Goal: Complete application form

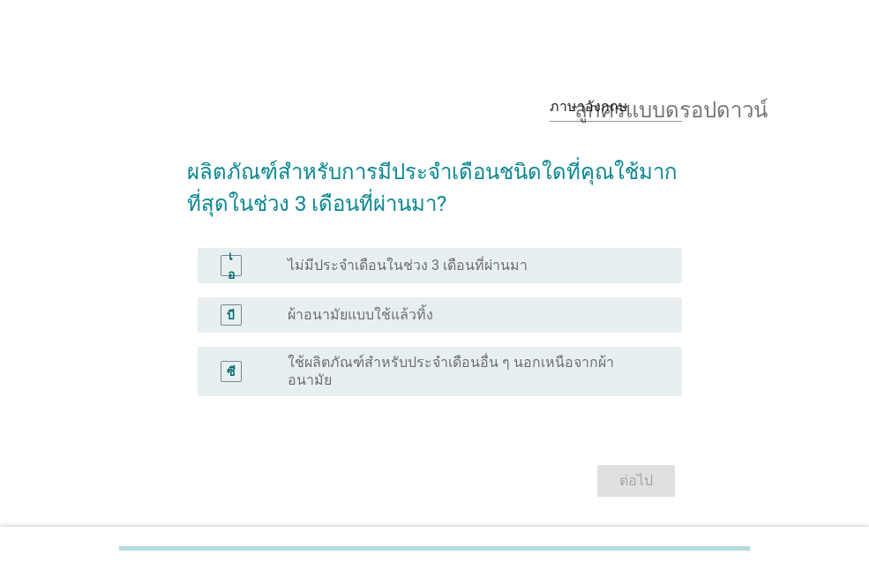
drag, startPoint x: 387, startPoint y: 311, endPoint x: 416, endPoint y: 311, distance: 29.1
click at [387, 311] on font "ผ้าอนามัยแบบใช้แล้วทิ้ง" at bounding box center [361, 314] width 146 height 17
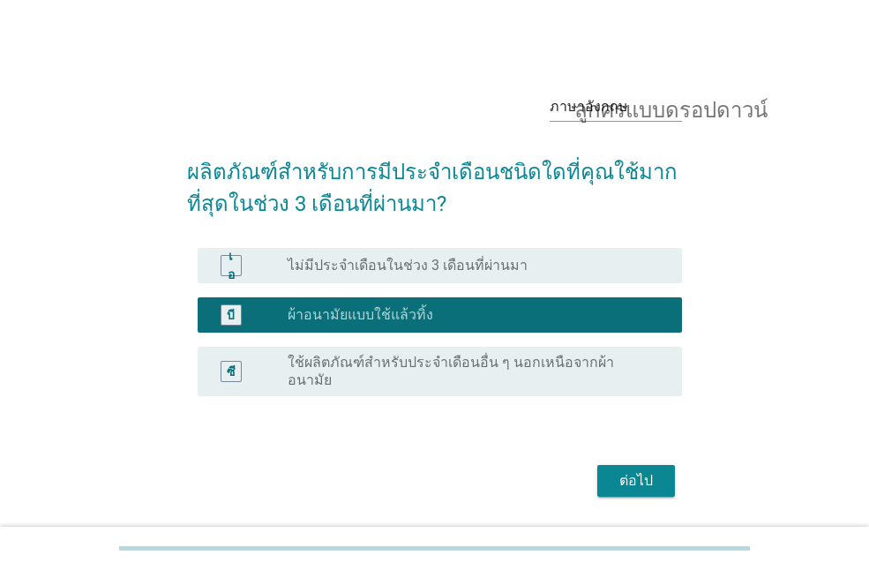
click at [639, 460] on div "ต่อไป" at bounding box center [434, 481] width 495 height 42
click at [625, 465] on button "ต่อไป" at bounding box center [636, 481] width 78 height 32
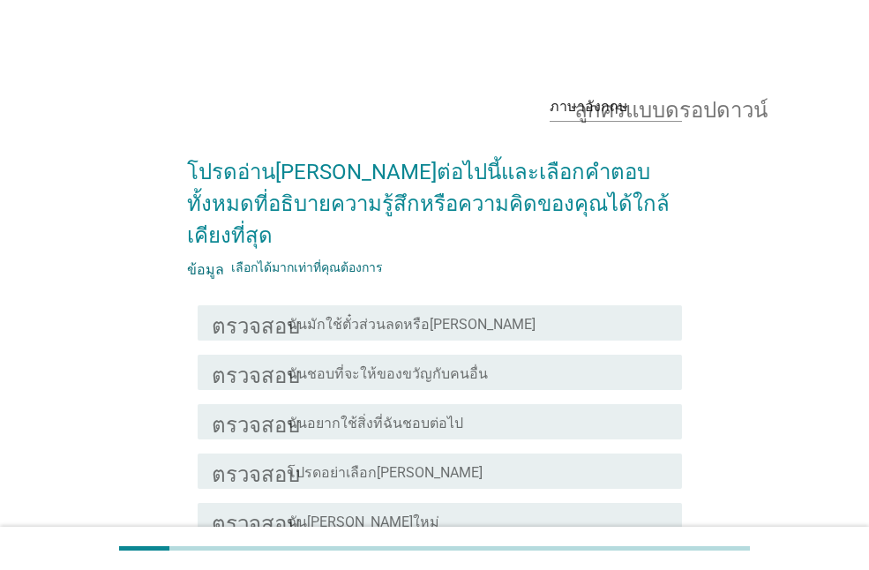
click at [393, 316] on font "ฉันมักใช้ตั๋วส่วนลดหรือ[PERSON_NAME]" at bounding box center [412, 324] width 248 height 17
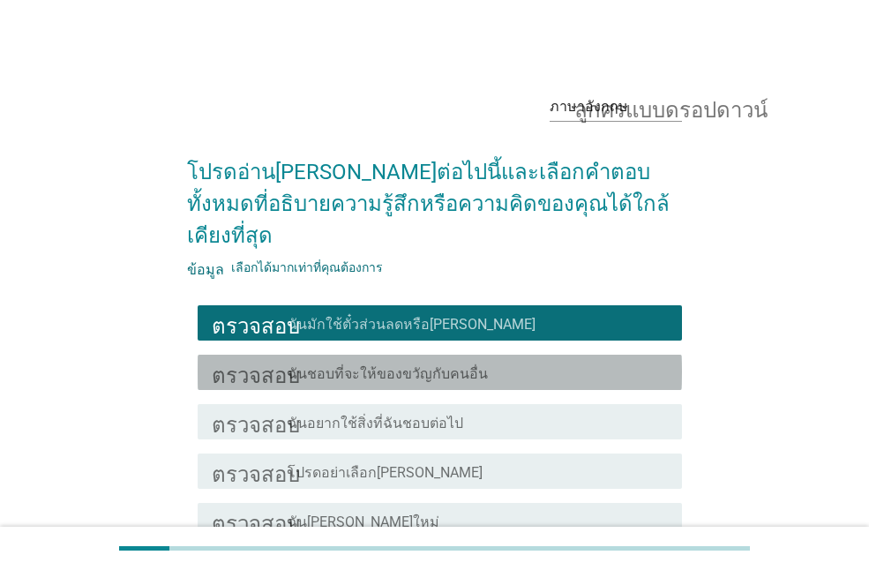
click at [380, 355] on div "ตรวจสอบ โครงร่างกล่องกาเครื่องหมายว่าง ฉันชอบที่จะให้ของขวัญกับคนอื่น" at bounding box center [440, 372] width 484 height 35
click at [390, 407] on div "ตรวจสอบ โครงร่างกล่องกาเครื่องหมายว่าง ฉันอยากใช้สิ่งที่ฉันชอบต่อไป" at bounding box center [440, 421] width 484 height 35
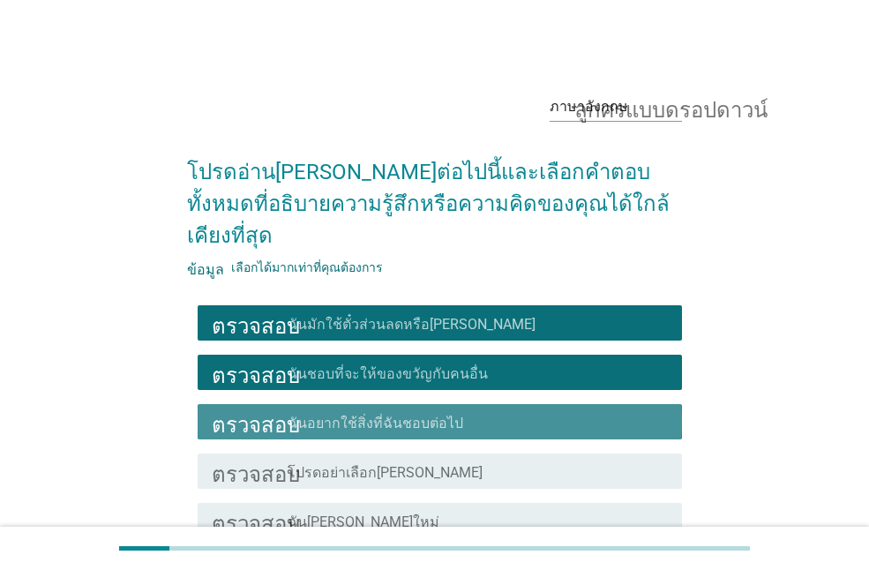
click at [389, 461] on div "ตรวจสอบ โครงร่างกล่องกาเครื่องหมายว่าง โปรดอย่าเลือก[PERSON_NAME]" at bounding box center [434, 470] width 495 height 49
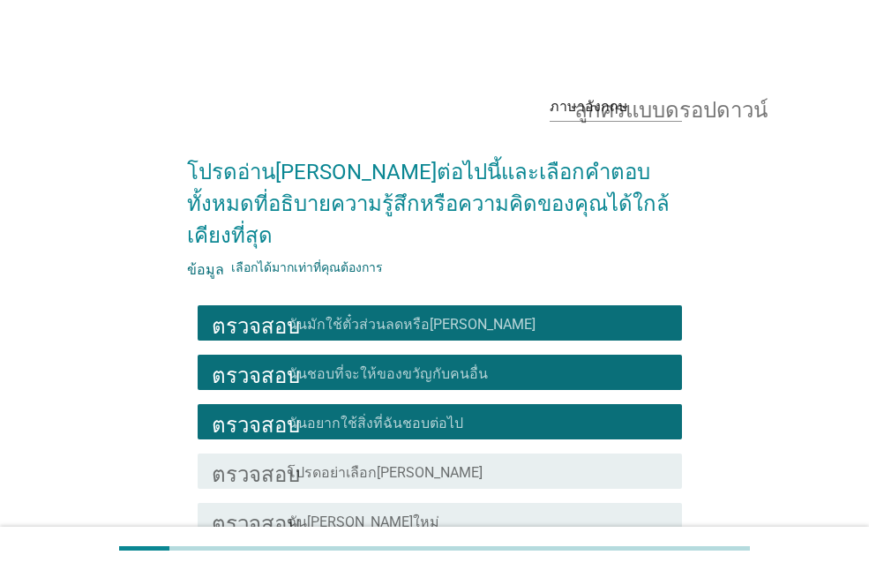
scroll to position [142, 0]
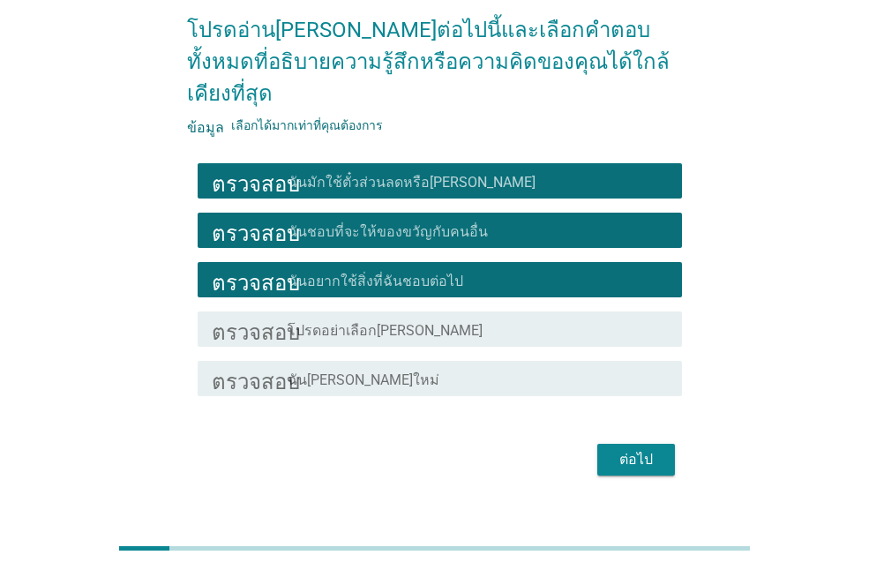
click at [434, 304] on div "ตรวจสอบ โครงร่างกล่องกาเครื่องหมายว่าง โปรดอย่าเลือก[PERSON_NAME]" at bounding box center [434, 328] width 495 height 49
drag, startPoint x: 400, startPoint y: 343, endPoint x: 394, endPoint y: 320, distance: 23.8
click at [399, 371] on font "ฉัน[PERSON_NAME]ใหม่" at bounding box center [364, 379] width 152 height 17
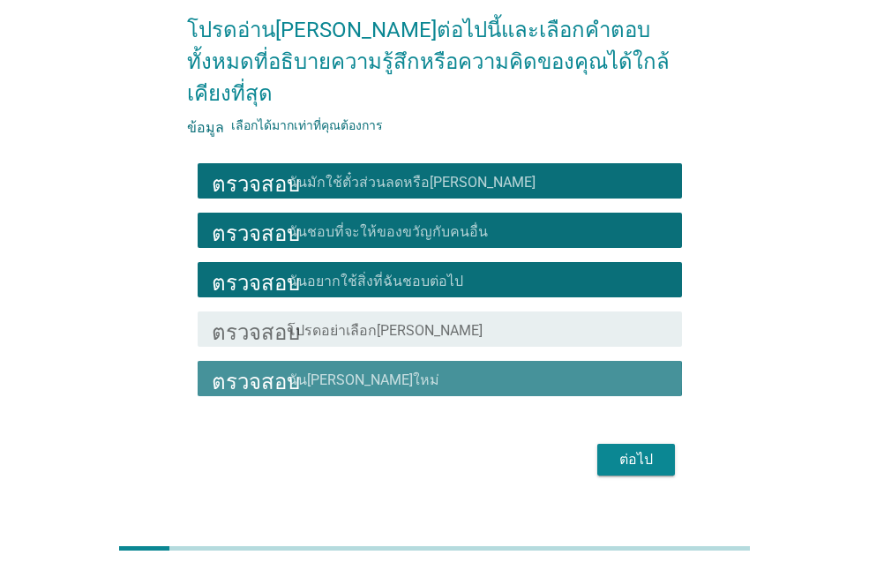
click at [393, 315] on div "ตรวจสอบ โครงร่างกล่องกาเครื่องหมายว่าง โปรดอย่าเลือก[PERSON_NAME]" at bounding box center [434, 328] width 495 height 49
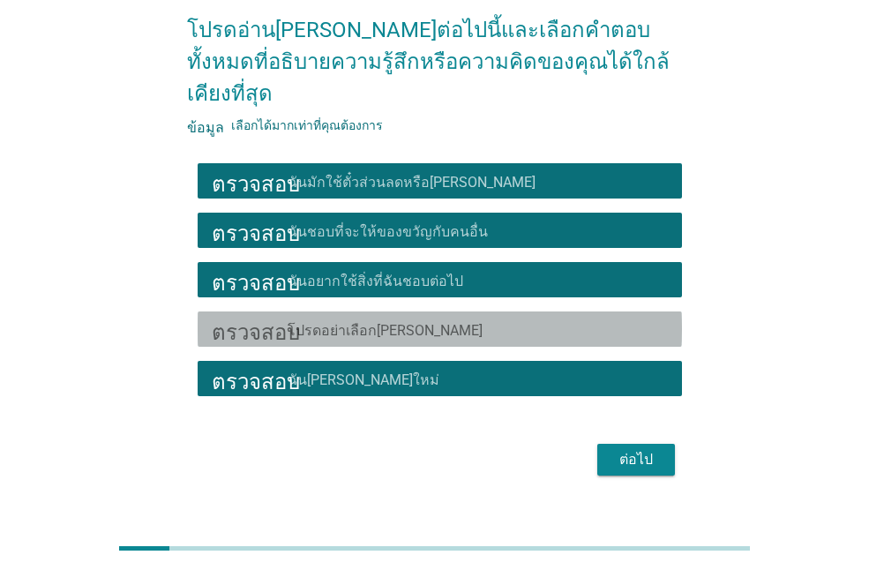
drag, startPoint x: 386, startPoint y: 281, endPoint x: 370, endPoint y: 290, distance: 18.6
click at [384, 311] on div "ตรวจสอบ โครงร่างกล่องกาเครื่องหมายว่าง โปรดอย่าเลือก[PERSON_NAME]" at bounding box center [440, 328] width 484 height 35
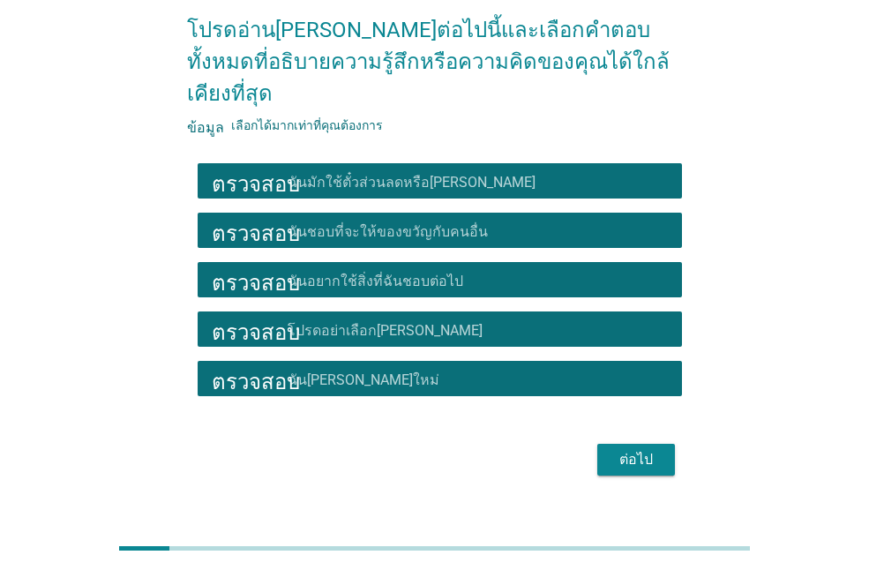
click at [645, 444] on button "ต่อไป" at bounding box center [636, 460] width 78 height 32
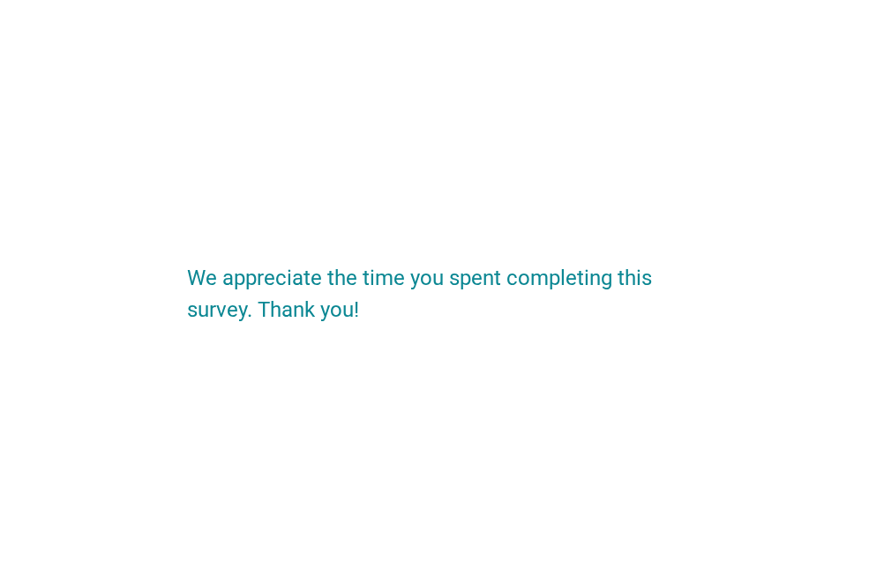
scroll to position [0, 0]
